Goal: Transaction & Acquisition: Subscribe to service/newsletter

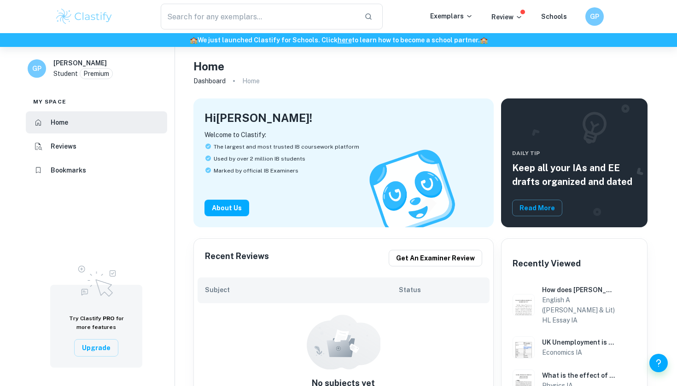
scroll to position [87, 0]
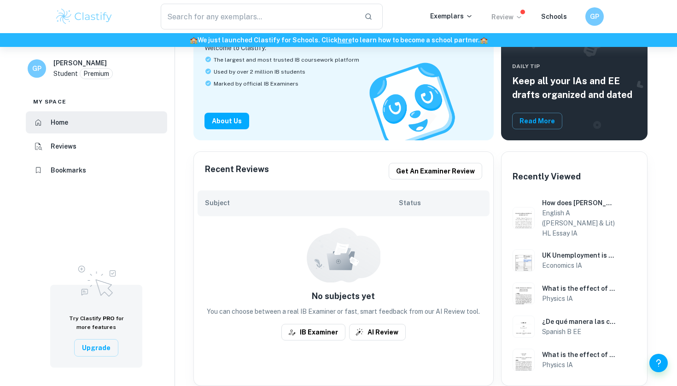
click at [513, 18] on p "Review" at bounding box center [506, 17] width 31 height 10
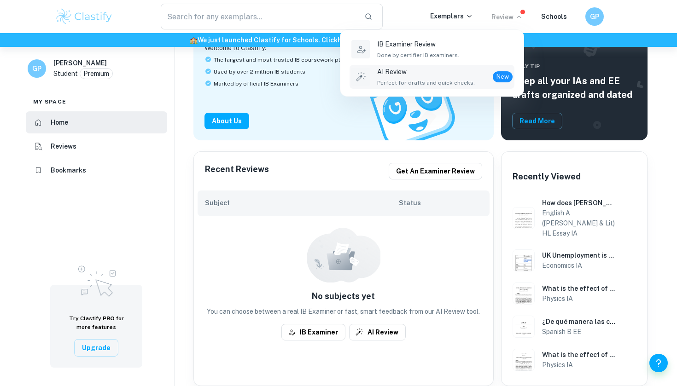
click at [438, 83] on span "Perfect for drafts and quick checks." at bounding box center [426, 83] width 98 height 8
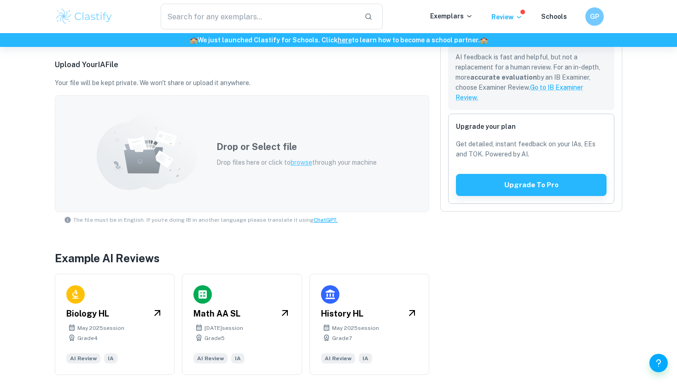
scroll to position [245, 0]
click at [298, 165] on span "browse" at bounding box center [302, 162] width 22 height 7
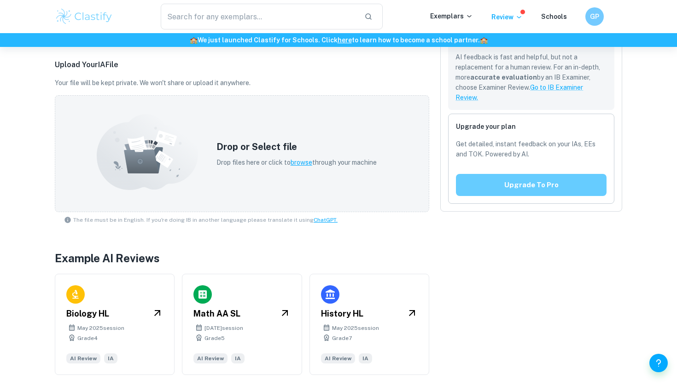
click at [551, 193] on button "Upgrade to pro" at bounding box center [531, 185] width 151 height 22
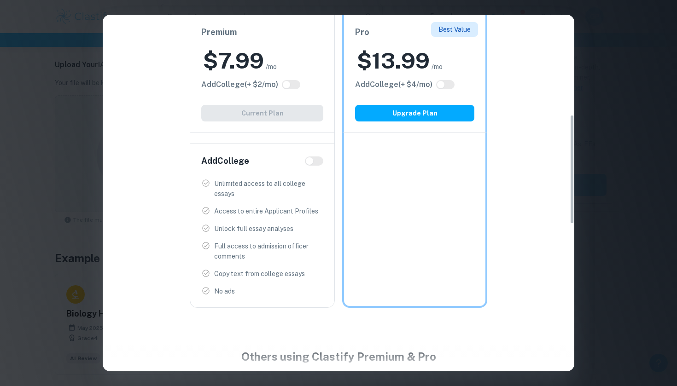
scroll to position [316, 0]
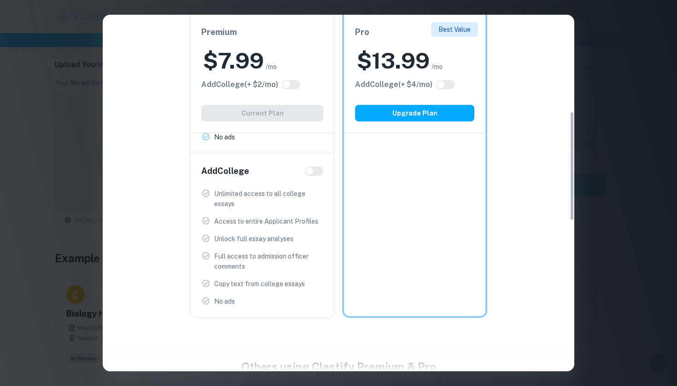
click at [316, 172] on input "checkbox" at bounding box center [309, 171] width 22 height 7
checkbox input "true"
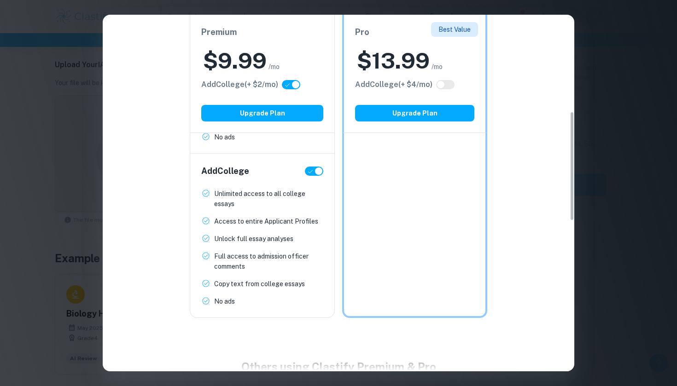
click at [316, 172] on input "checkbox" at bounding box center [319, 171] width 22 height 7
checkbox input "false"
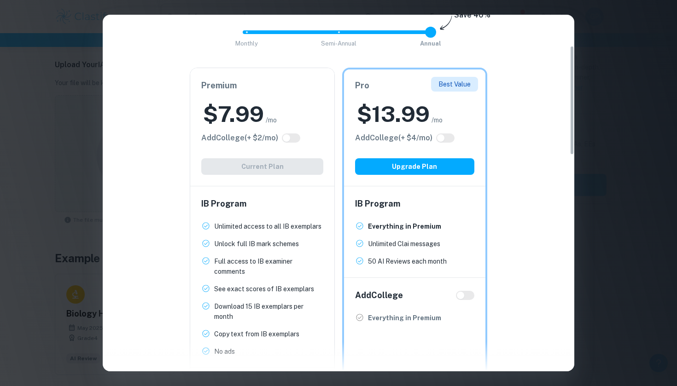
scroll to position [101, 0]
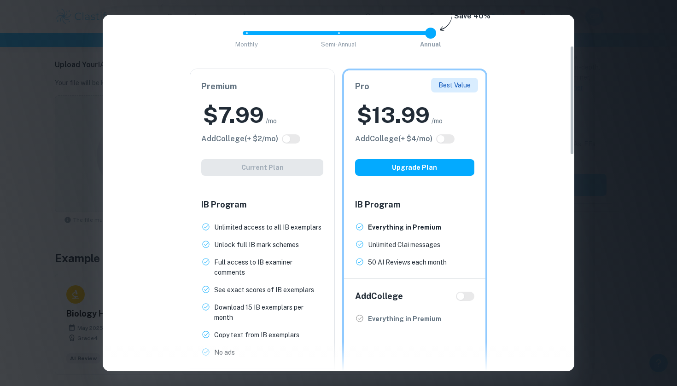
click at [296, 187] on div "IB Program Unlimited access to all IB exemplars New! Unlock full IB mark scheme…" at bounding box center [262, 277] width 144 height 181
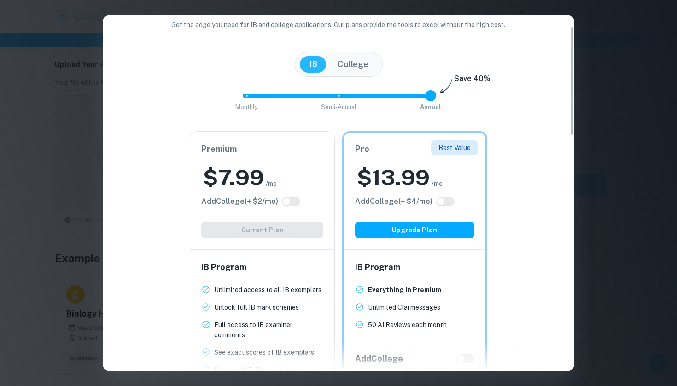
scroll to position [38, 0]
click at [313, 178] on div "$ 7.99 /mo" at bounding box center [262, 178] width 122 height 29
click at [297, 170] on div "$ 7.99 /mo" at bounding box center [262, 178] width 122 height 29
click at [414, 210] on div "Best Value Pro $ 13.99 /mo Add College (+ $ 4 /mo) Upgrade Plan" at bounding box center [414, 192] width 141 height 117
click at [411, 229] on button "Upgrade Plan" at bounding box center [414, 230] width 119 height 17
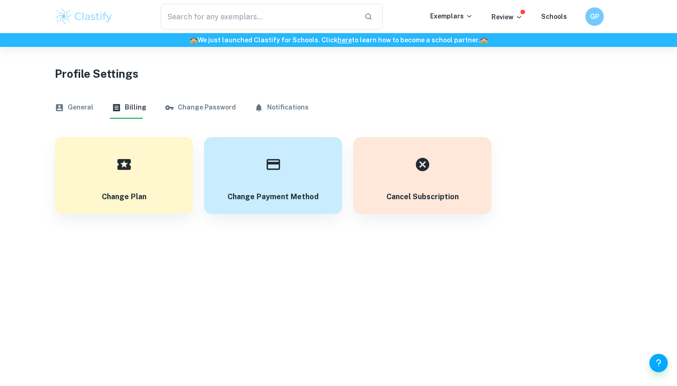
click at [76, 101] on button "General" at bounding box center [74, 108] width 39 height 22
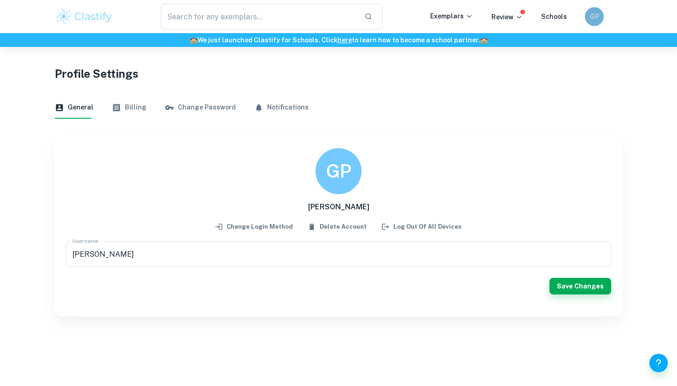
click at [596, 13] on h6 "GP" at bounding box center [594, 17] width 11 height 11
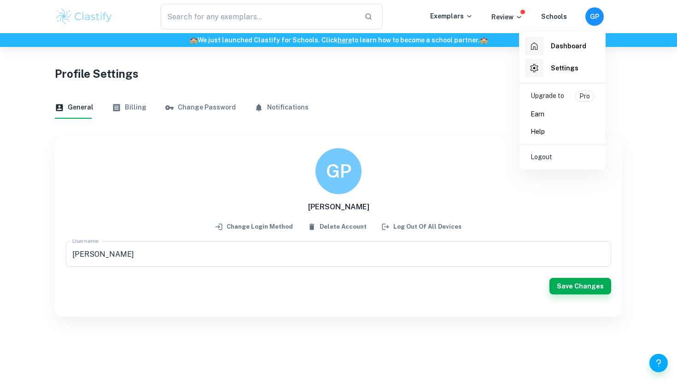
click at [576, 45] on h6 "Dashboard" at bounding box center [568, 46] width 35 height 10
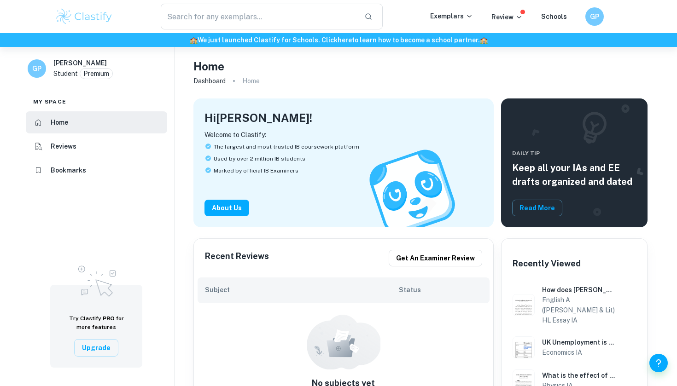
click at [106, 75] on p "Premium" at bounding box center [96, 74] width 26 height 10
click at [599, 17] on h6 "GP" at bounding box center [595, 17] width 11 height 10
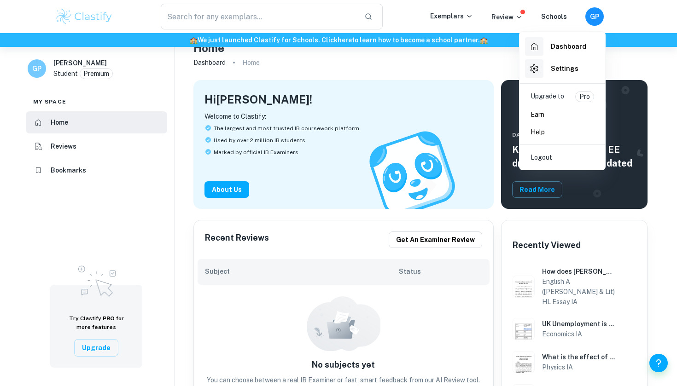
scroll to position [19, 0]
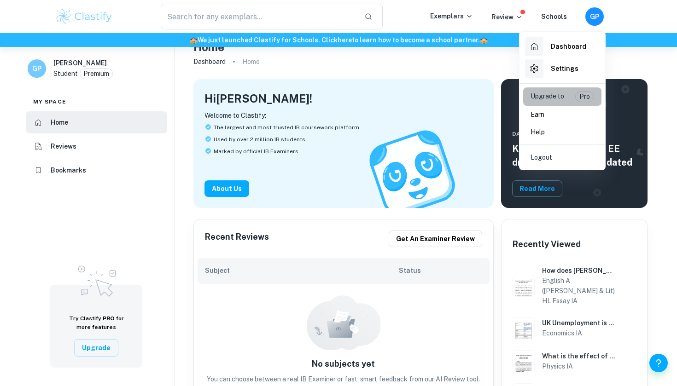
click at [566, 100] on div "Upgrade to Pro" at bounding box center [563, 96] width 64 height 11
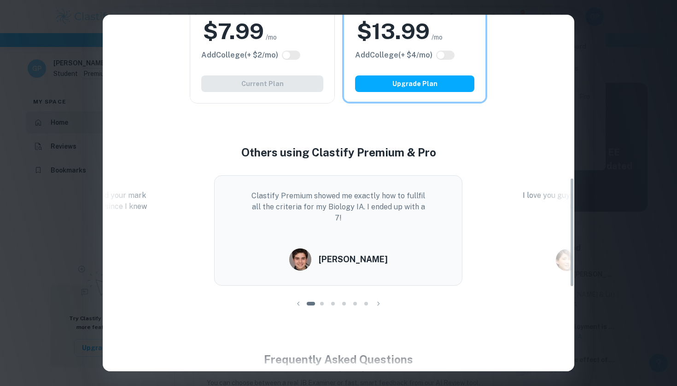
scroll to position [13, 0]
click at [380, 304] on icon "button" at bounding box center [378, 303] width 9 height 9
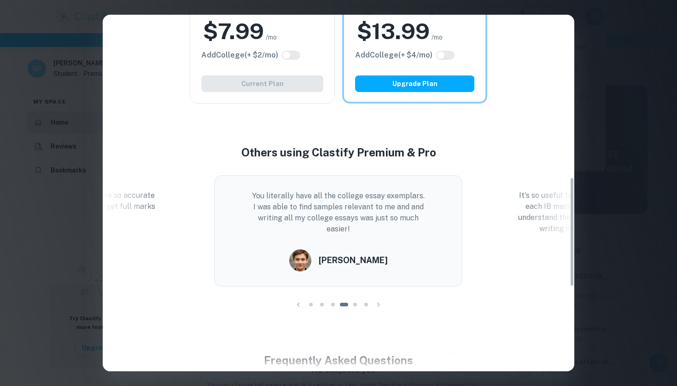
click at [380, 304] on icon "button" at bounding box center [378, 304] width 9 height 9
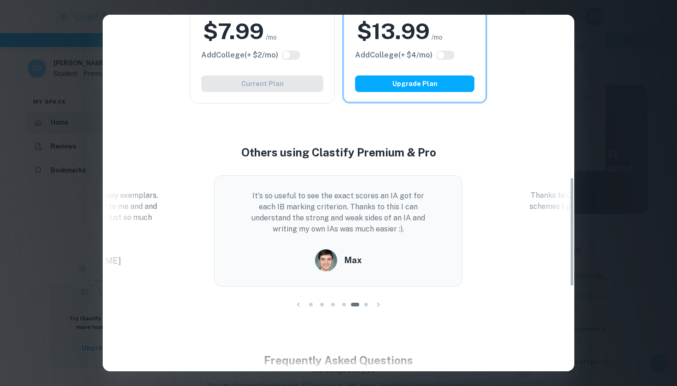
click at [380, 304] on icon "button" at bounding box center [378, 304] width 9 height 9
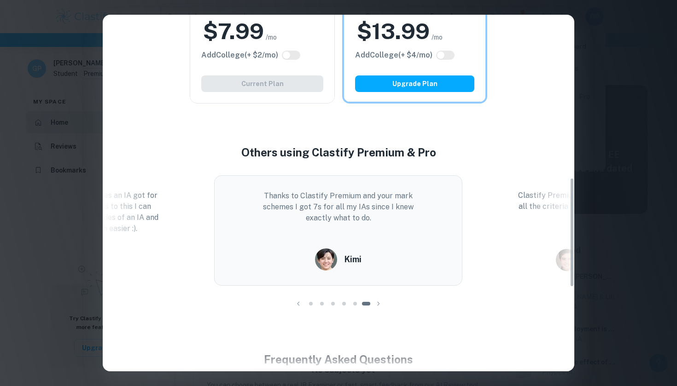
click at [380, 304] on icon "button" at bounding box center [378, 303] width 9 height 9
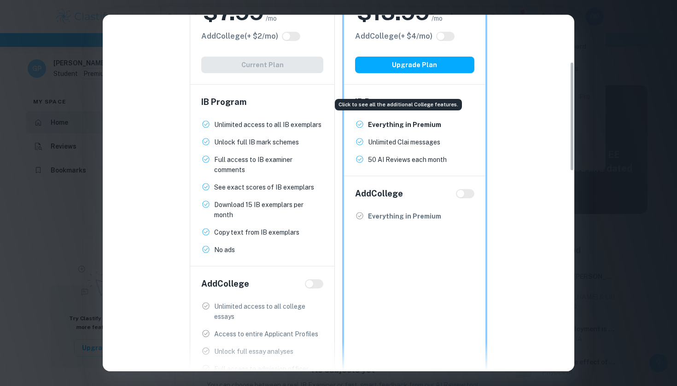
scroll to position [131, 0]
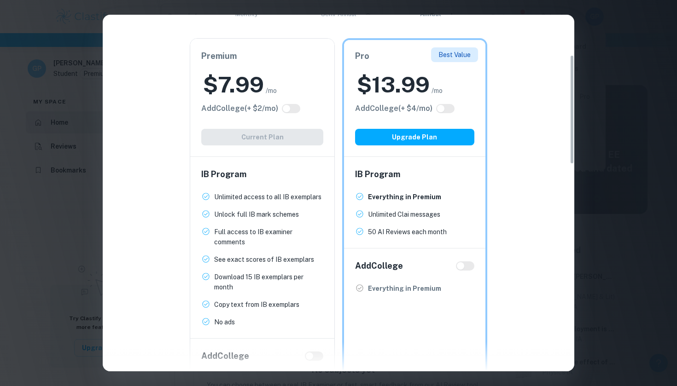
click at [423, 200] on p "Everything in Premium" at bounding box center [404, 197] width 73 height 10
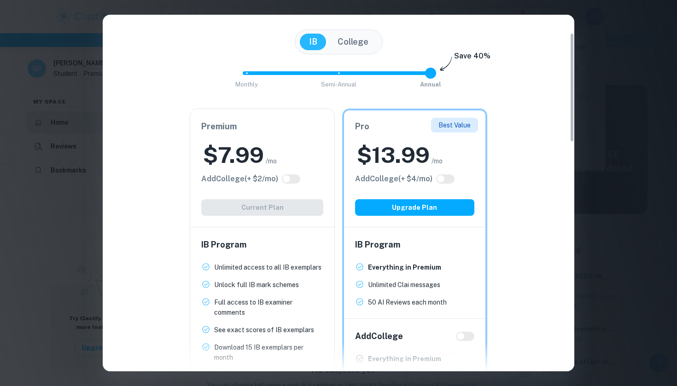
scroll to position [59, 0]
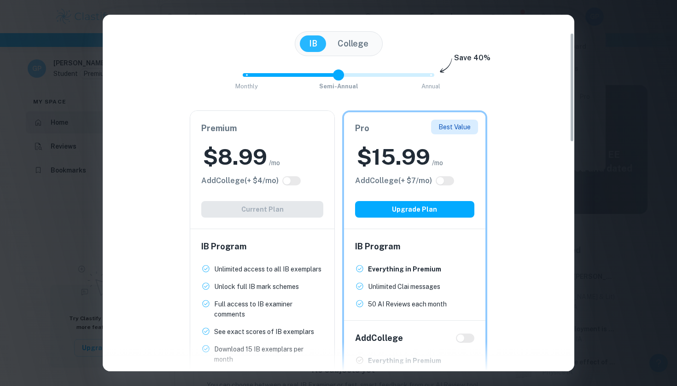
drag, startPoint x: 434, startPoint y: 74, endPoint x: 336, endPoint y: 96, distance: 101.0
click at [336, 96] on div "Easily Ace Your IB Coursework & Crush College Essays. Get Clastify Premium Get …" at bounding box center [339, 277] width 472 height 597
type input "2"
drag, startPoint x: 336, startPoint y: 70, endPoint x: 415, endPoint y: 74, distance: 78.9
click at [415, 74] on span "Monthly Semi-Annual Annual" at bounding box center [338, 75] width 184 height 16
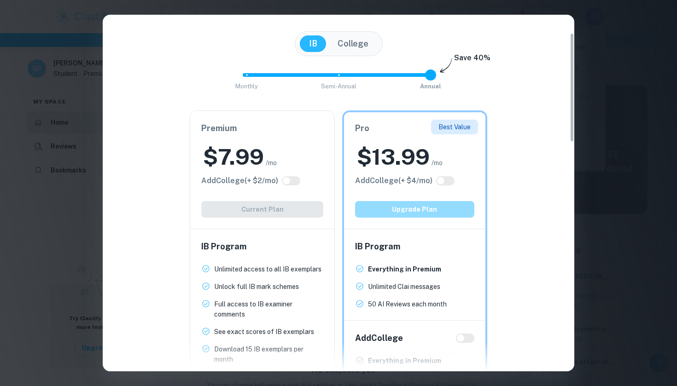
click at [441, 206] on button "Upgrade Plan" at bounding box center [414, 209] width 119 height 17
